Goal: Information Seeking & Learning: Find specific fact

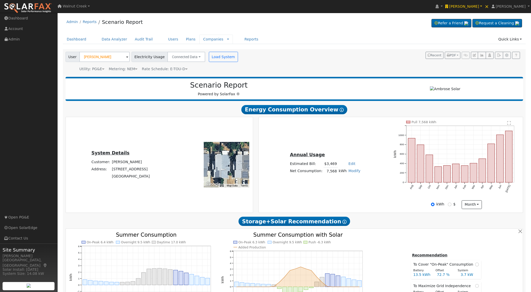
click at [224, 39] on div "Companies Rate Schedules Companies Messages" at bounding box center [216, 39] width 34 height 9
click at [222, 39] on div "Companies Rate Schedules Companies Messages" at bounding box center [216, 39] width 34 height 9
click at [221, 39] on div "Companies Rate Schedules Companies Messages" at bounding box center [216, 39] width 34 height 9
click at [227, 39] on link at bounding box center [228, 39] width 2 height 5
click at [219, 49] on link "Rate Schedules" at bounding box center [216, 48] width 36 height 7
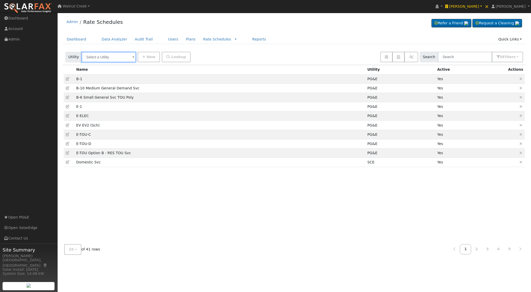
click at [115, 57] on input "text" at bounding box center [109, 57] width 54 height 10
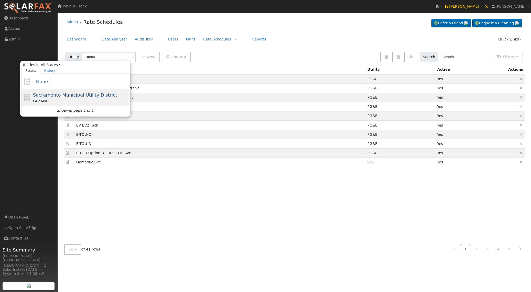
click at [115, 96] on div "Sacramento Municipal Utility District CA - SMUD" at bounding box center [80, 97] width 95 height 12
type input "Sacramento Municipal Utility District"
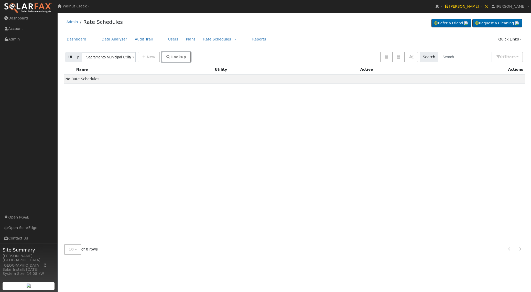
click at [169, 52] on button "Lookup" at bounding box center [176, 57] width 29 height 10
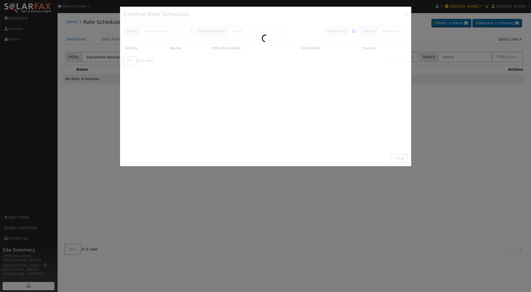
click at [168, 56] on div at bounding box center [265, 87] width 291 height 160
type input "Sacramento Municipal Utility District"
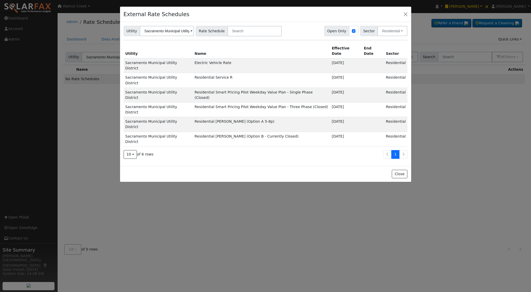
click at [216, 59] on td "Electric Vehicle Rate" at bounding box center [261, 65] width 137 height 15
